Goal: Navigation & Orientation: Find specific page/section

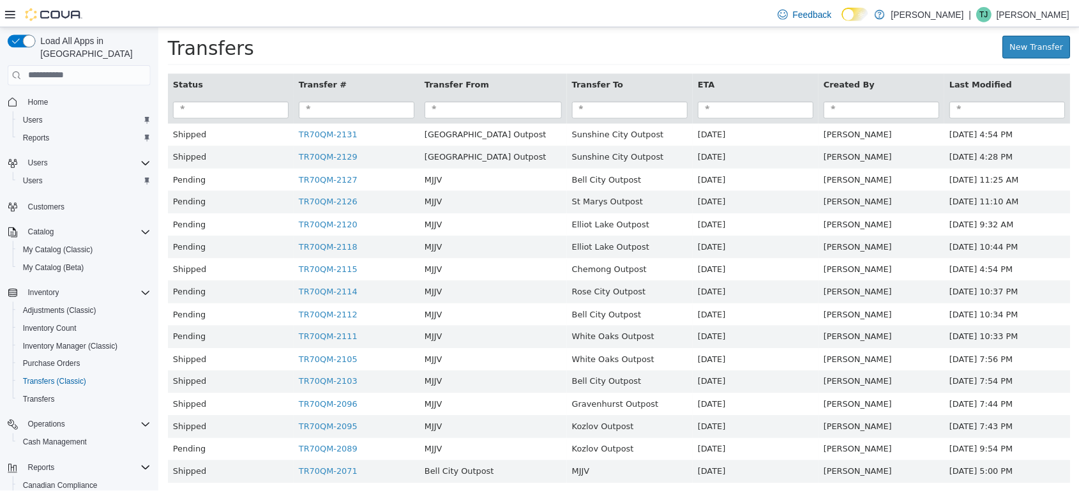
scroll to position [6, 0]
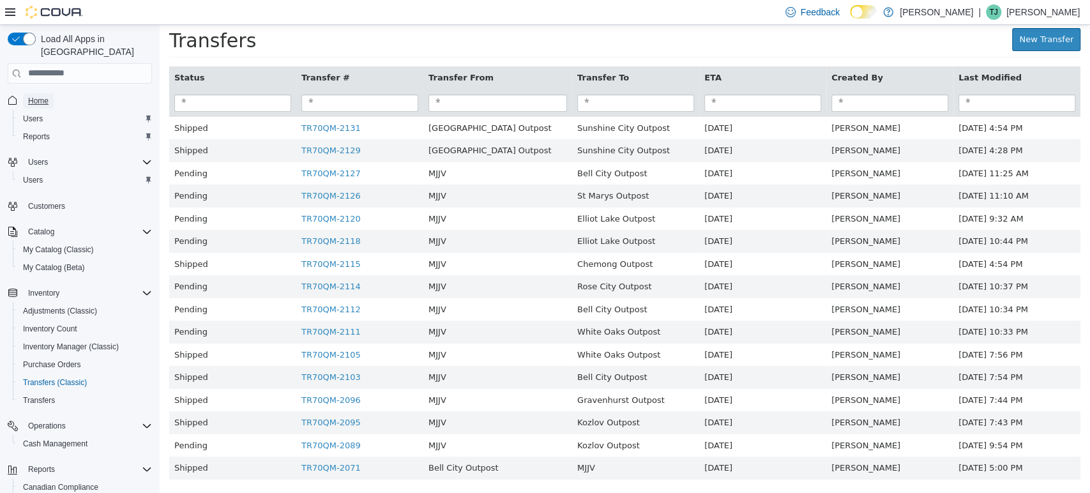
click at [33, 96] on span "Home" at bounding box center [38, 101] width 20 height 10
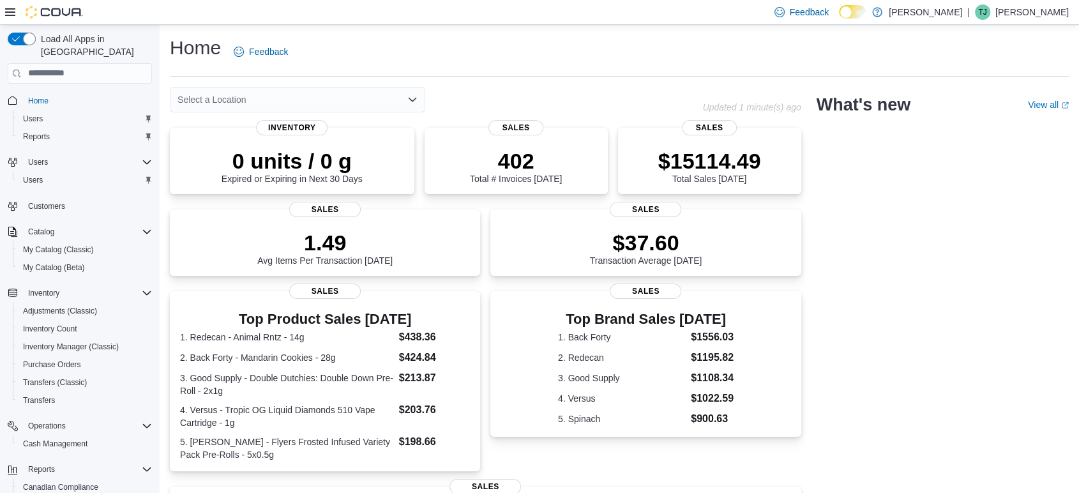
click at [389, 96] on div "Select a Location" at bounding box center [297, 100] width 255 height 26
click at [264, 95] on div "Select a Location Combo box. Selected. Combo box input. Select a Location. Type…" at bounding box center [297, 100] width 255 height 26
click at [271, 98] on div "Select a Location Combo box. Selected. Combo box input. Select a Location. Type…" at bounding box center [297, 100] width 255 height 26
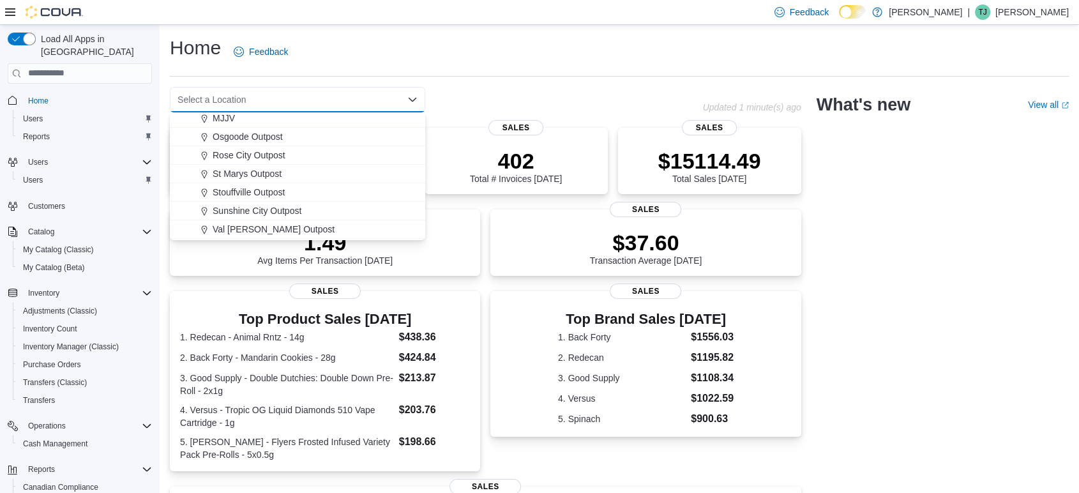
scroll to position [335, 0]
click at [242, 224] on span "White Oaks Outpost" at bounding box center [253, 230] width 80 height 13
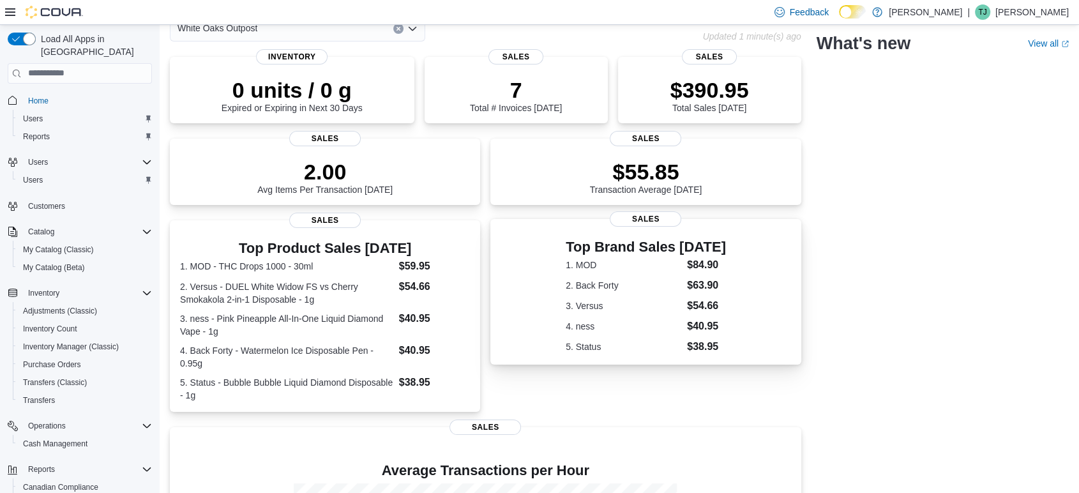
scroll to position [0, 0]
